Goal: Check status

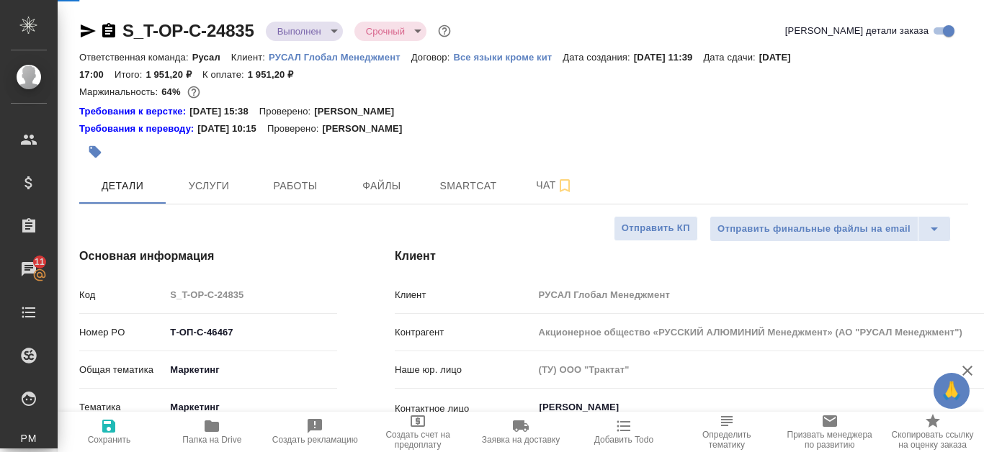
select select "RU"
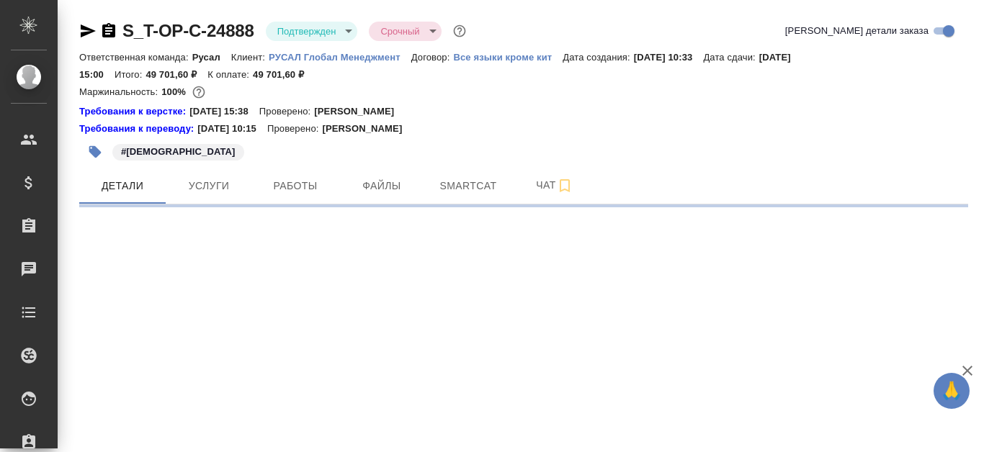
select select "RU"
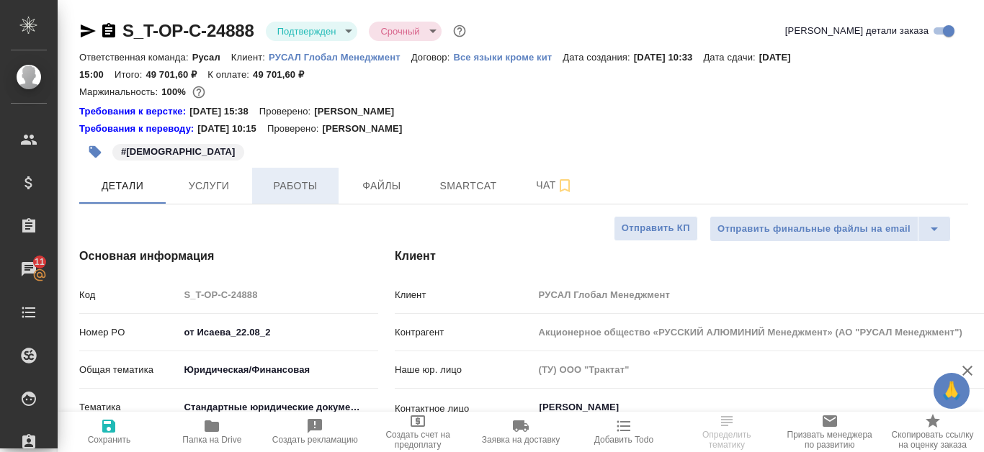
type textarea "x"
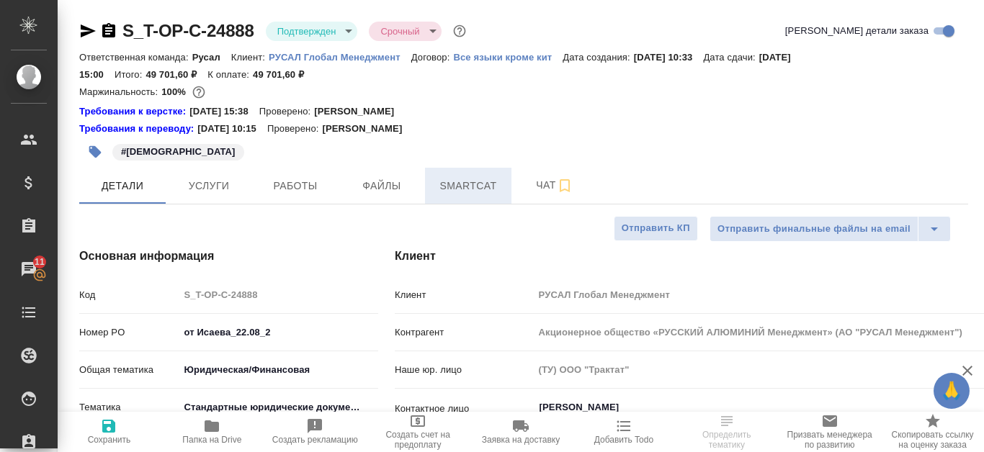
click at [451, 189] on span "Smartcat" at bounding box center [467, 186] width 69 height 18
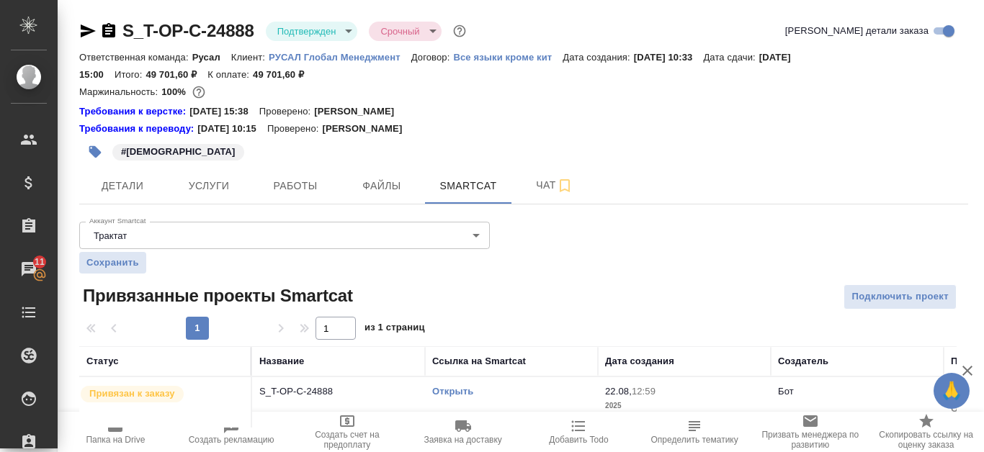
click at [470, 392] on link "Открыть" at bounding box center [452, 391] width 41 height 11
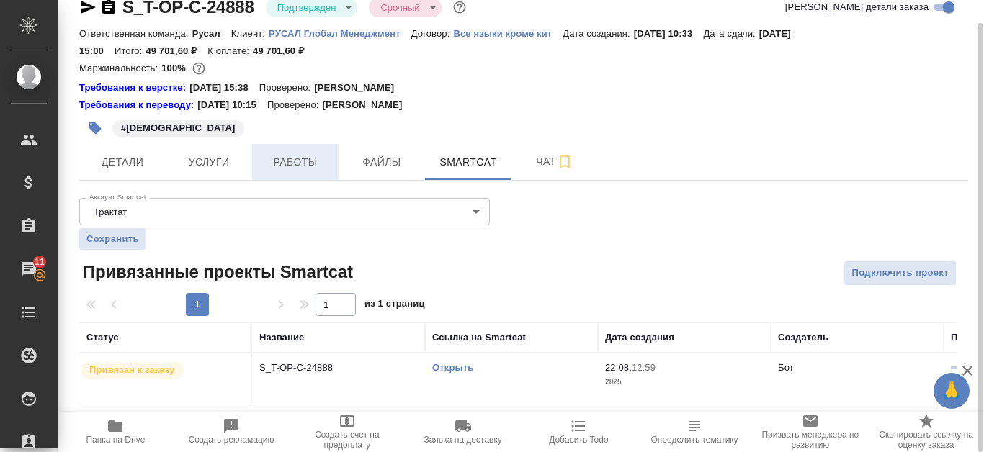
click at [312, 166] on span "Работы" at bounding box center [295, 162] width 69 height 18
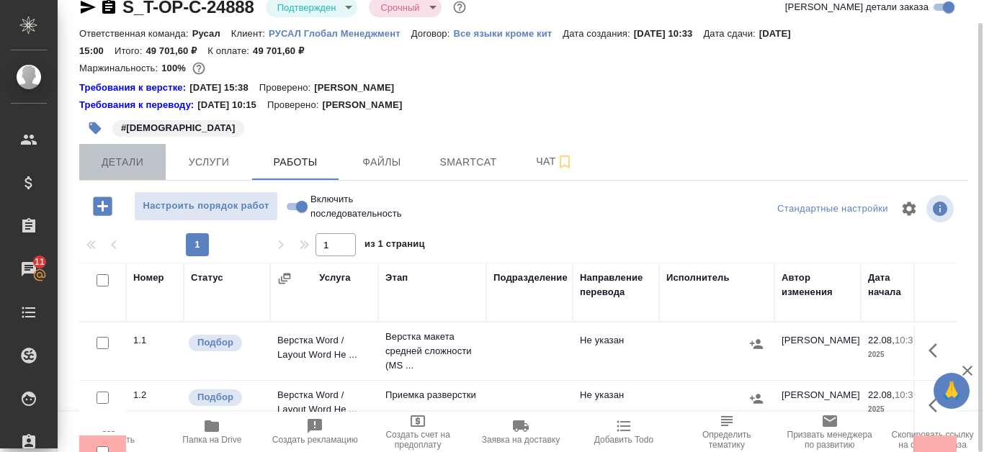
click at [107, 161] on span "Детали" at bounding box center [122, 162] width 69 height 18
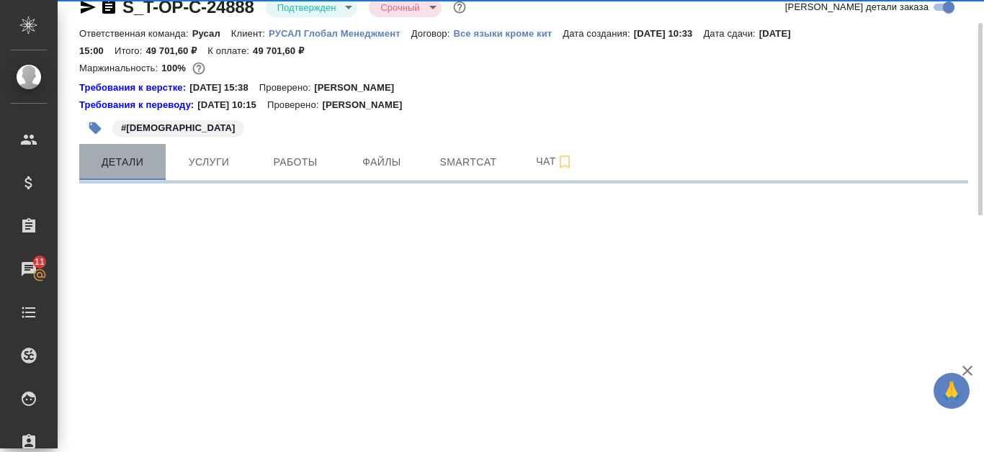
click at [141, 168] on span "Детали" at bounding box center [122, 162] width 69 height 18
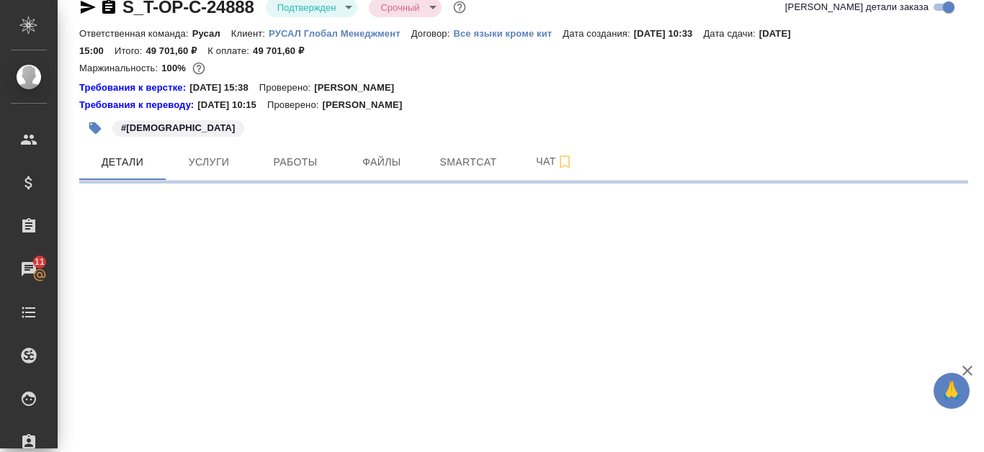
select select "RU"
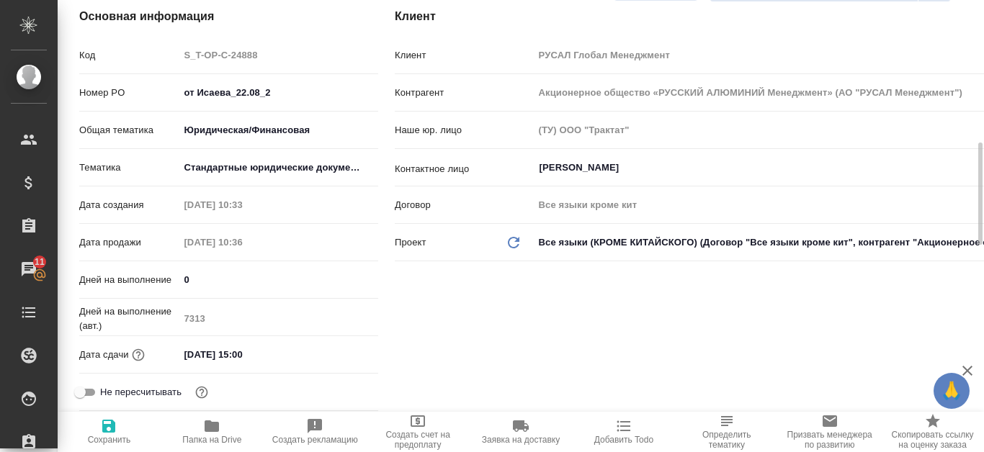
scroll to position [312, 0]
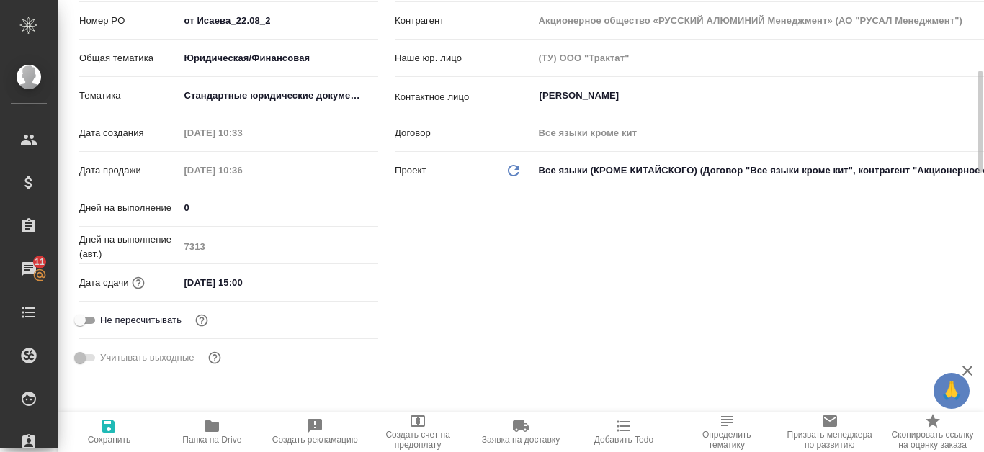
type textarea "x"
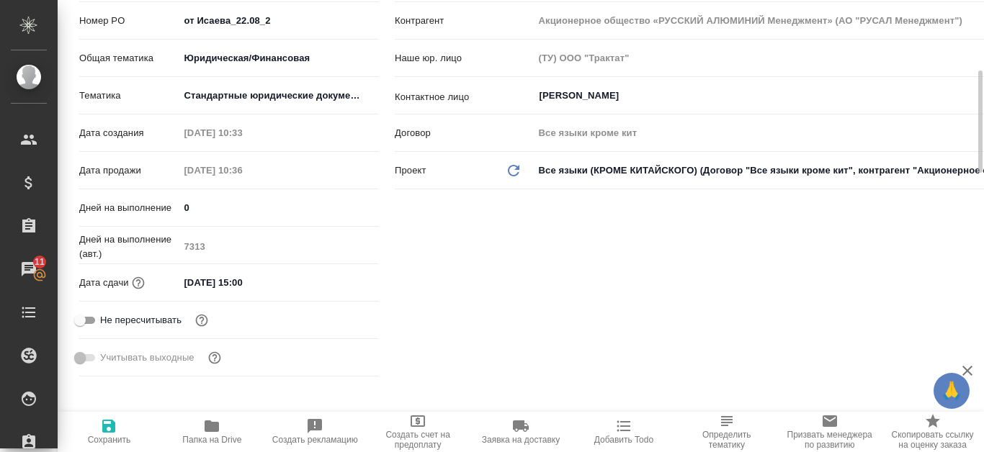
type textarea "x"
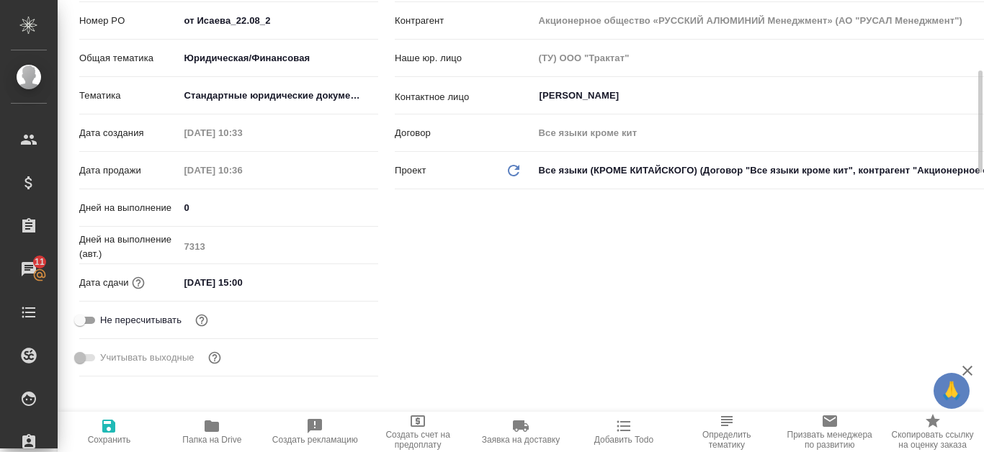
type textarea "x"
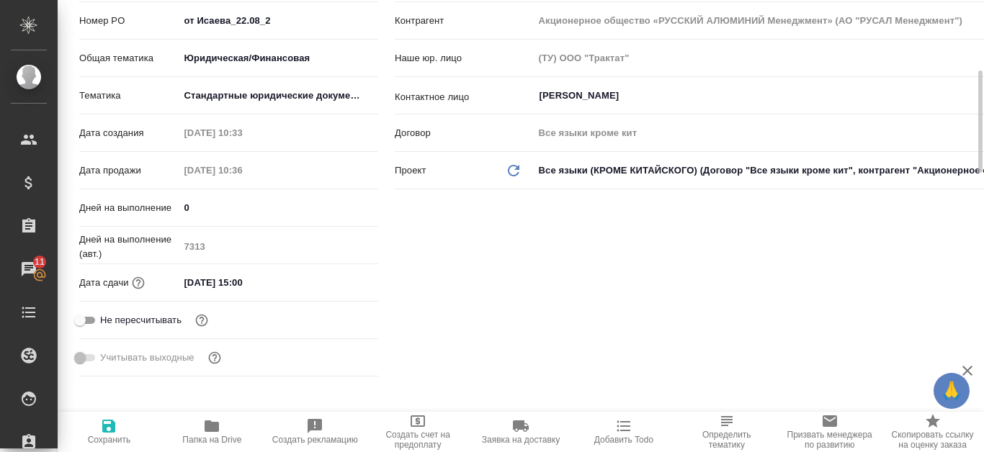
scroll to position [0, 0]
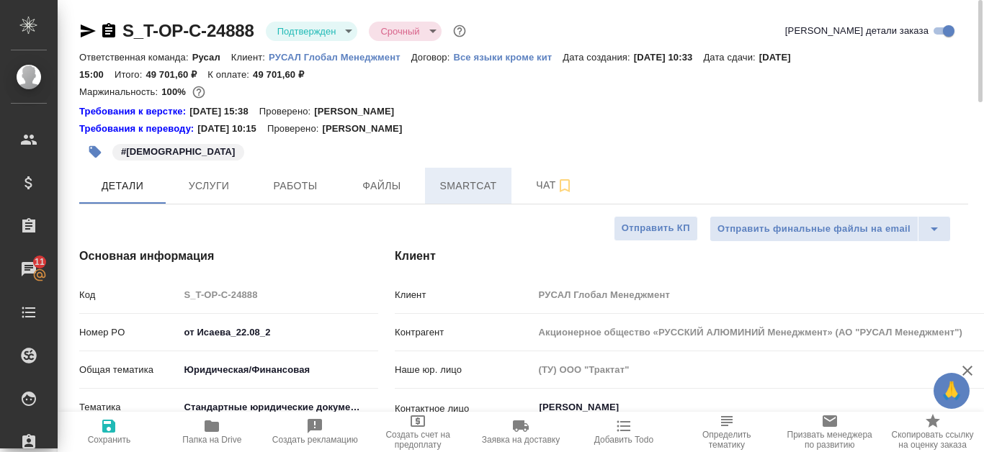
click at [477, 185] on span "Smartcat" at bounding box center [467, 186] width 69 height 18
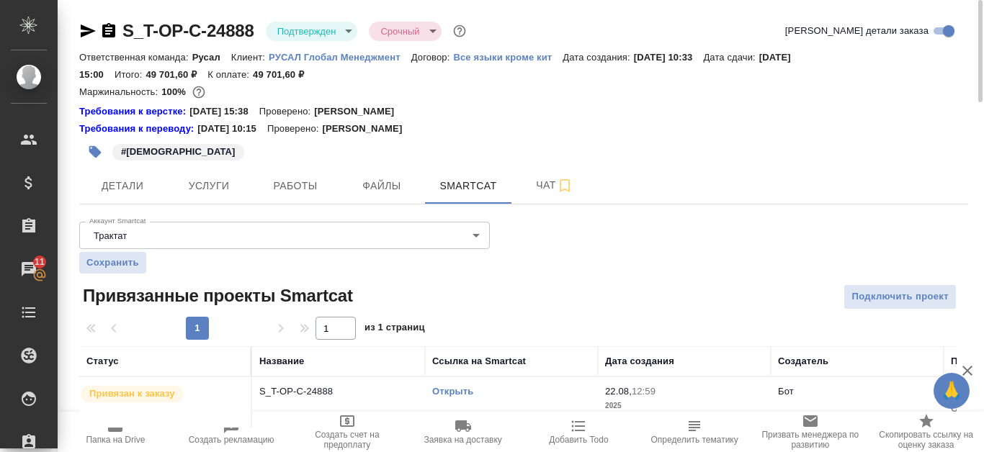
click at [462, 392] on link "Открыть" at bounding box center [452, 391] width 41 height 11
